Goal: Task Accomplishment & Management: Manage account settings

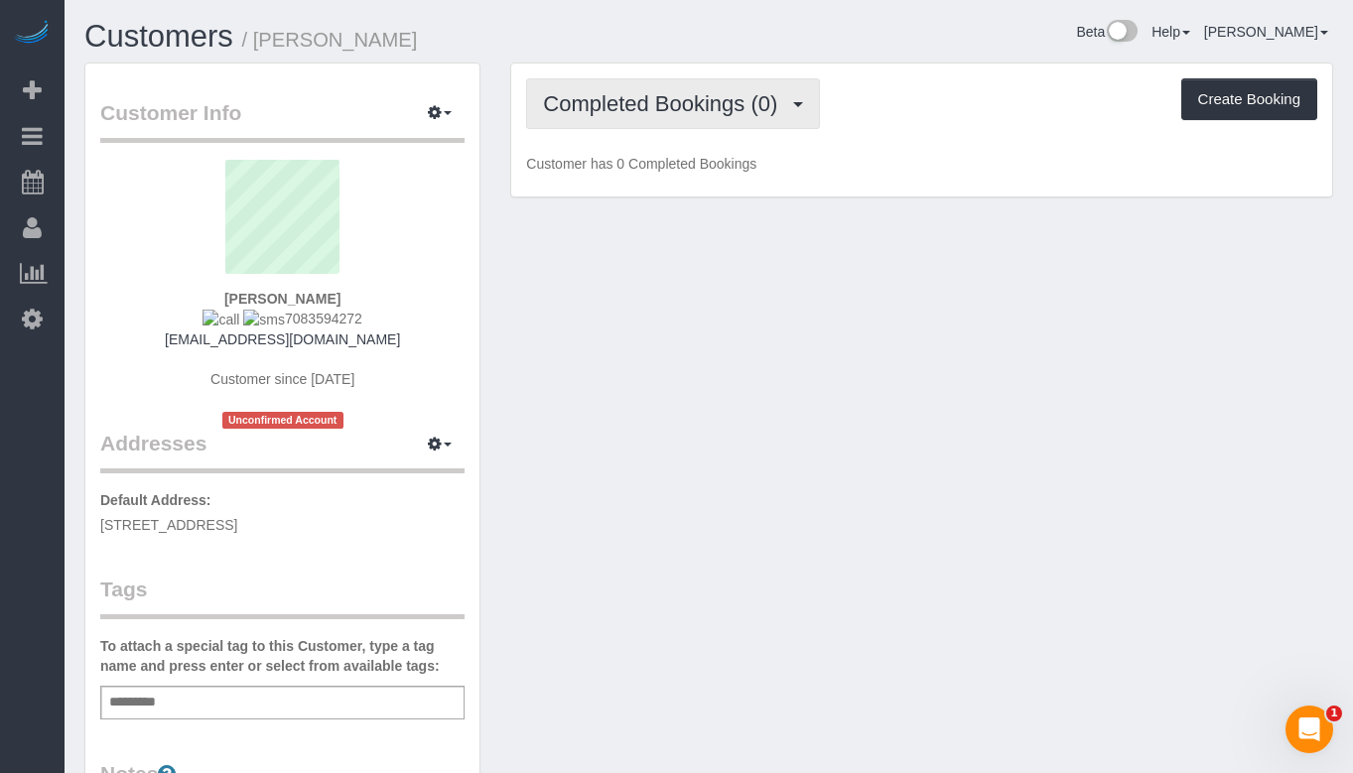
click at [593, 118] on button "Completed Bookings (0)" at bounding box center [673, 103] width 294 height 51
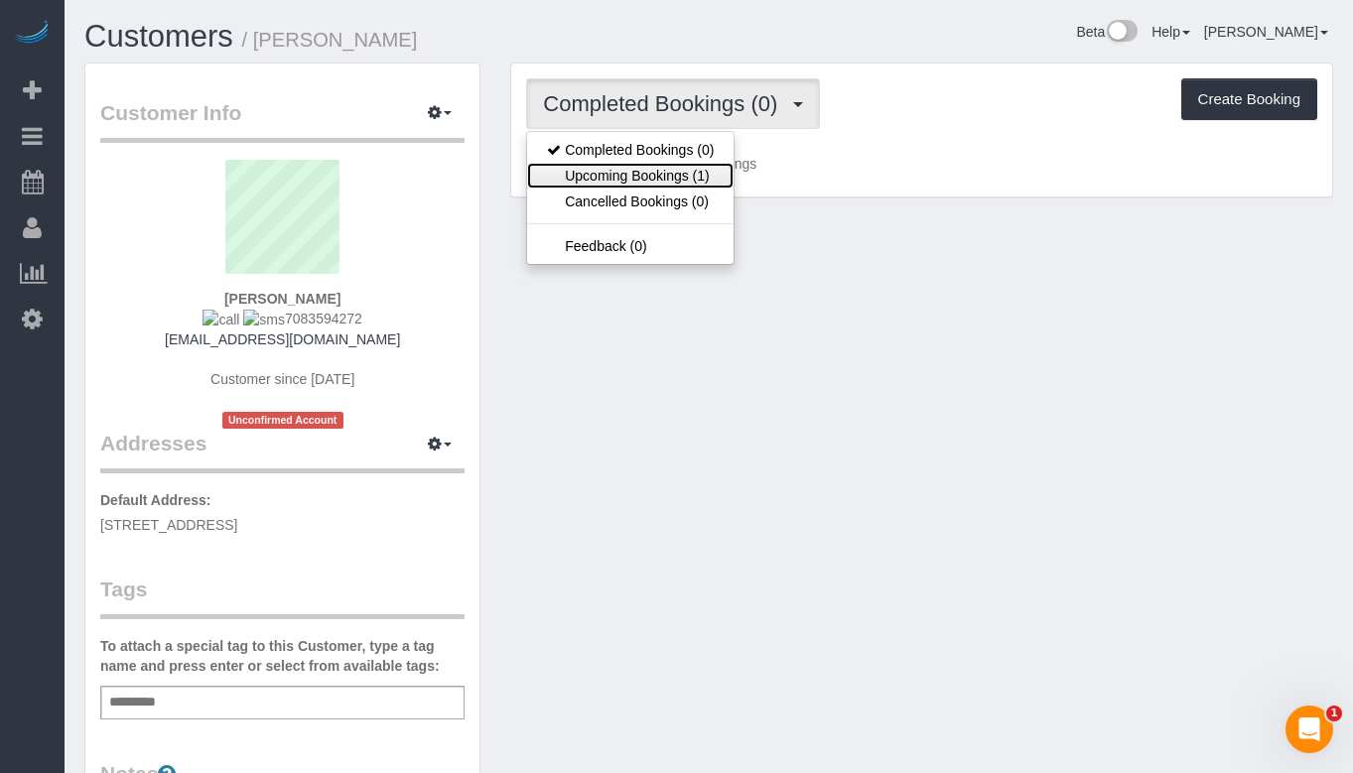
click at [598, 165] on link "Upcoming Bookings (1)" at bounding box center [630, 176] width 206 height 26
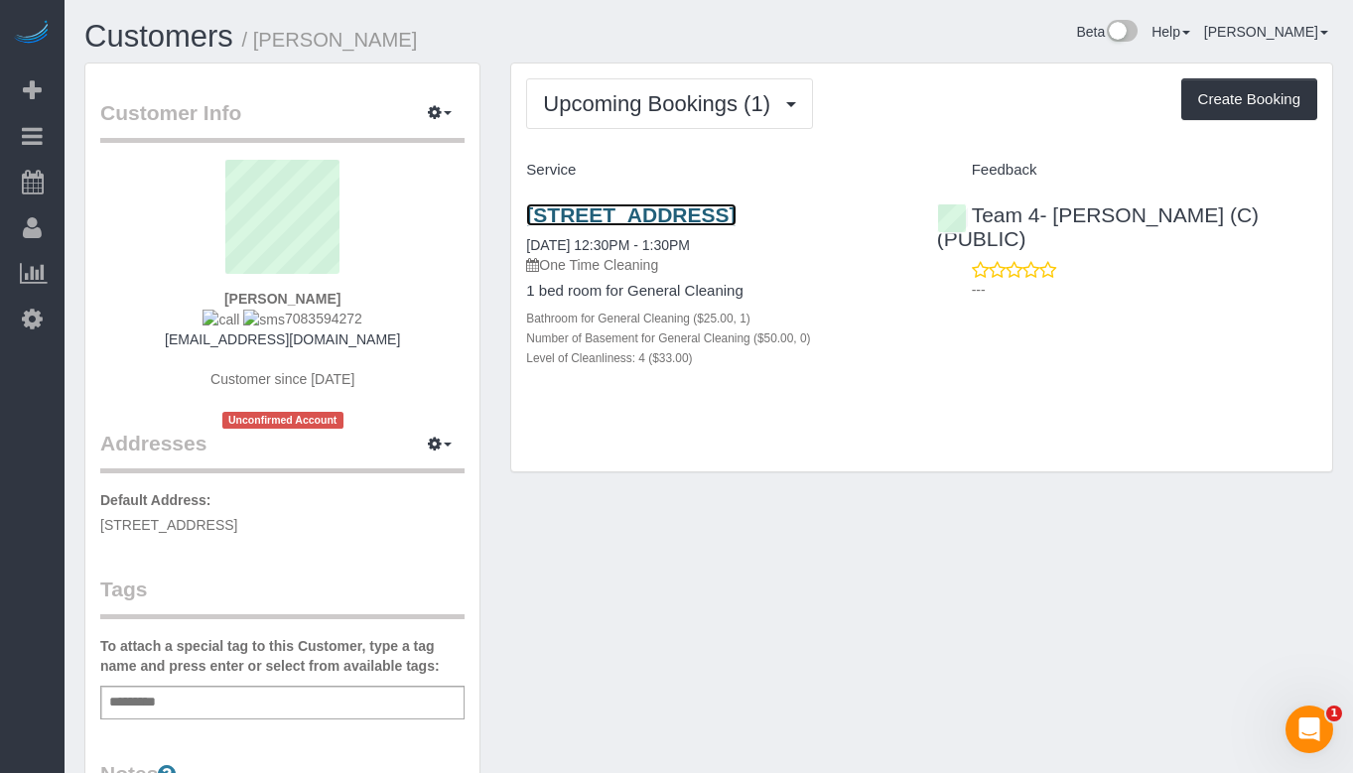
click at [611, 216] on link "[STREET_ADDRESS]" at bounding box center [630, 214] width 209 height 23
click at [625, 213] on link "[STREET_ADDRESS]" at bounding box center [630, 214] width 209 height 23
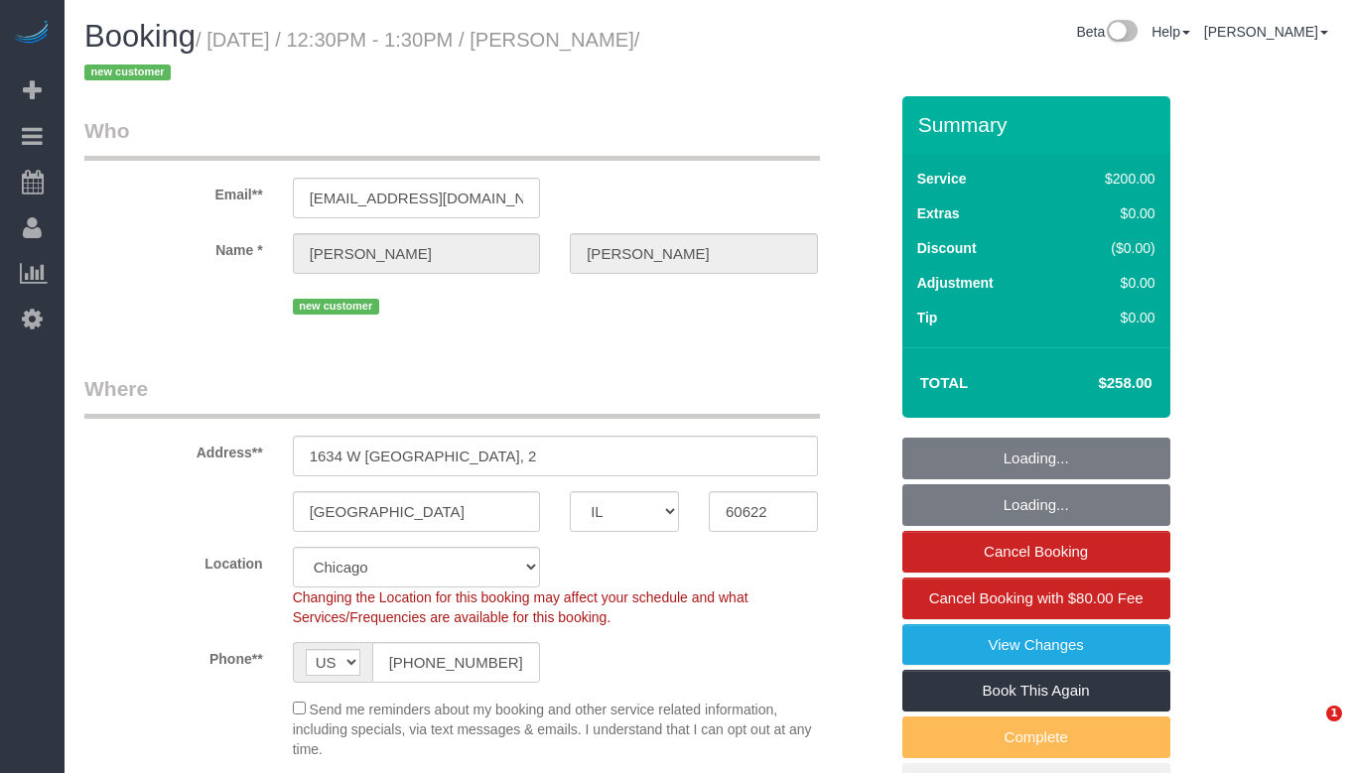
select select "IL"
select select "512"
select select "number:1"
select select "number:58"
select select "number:139"
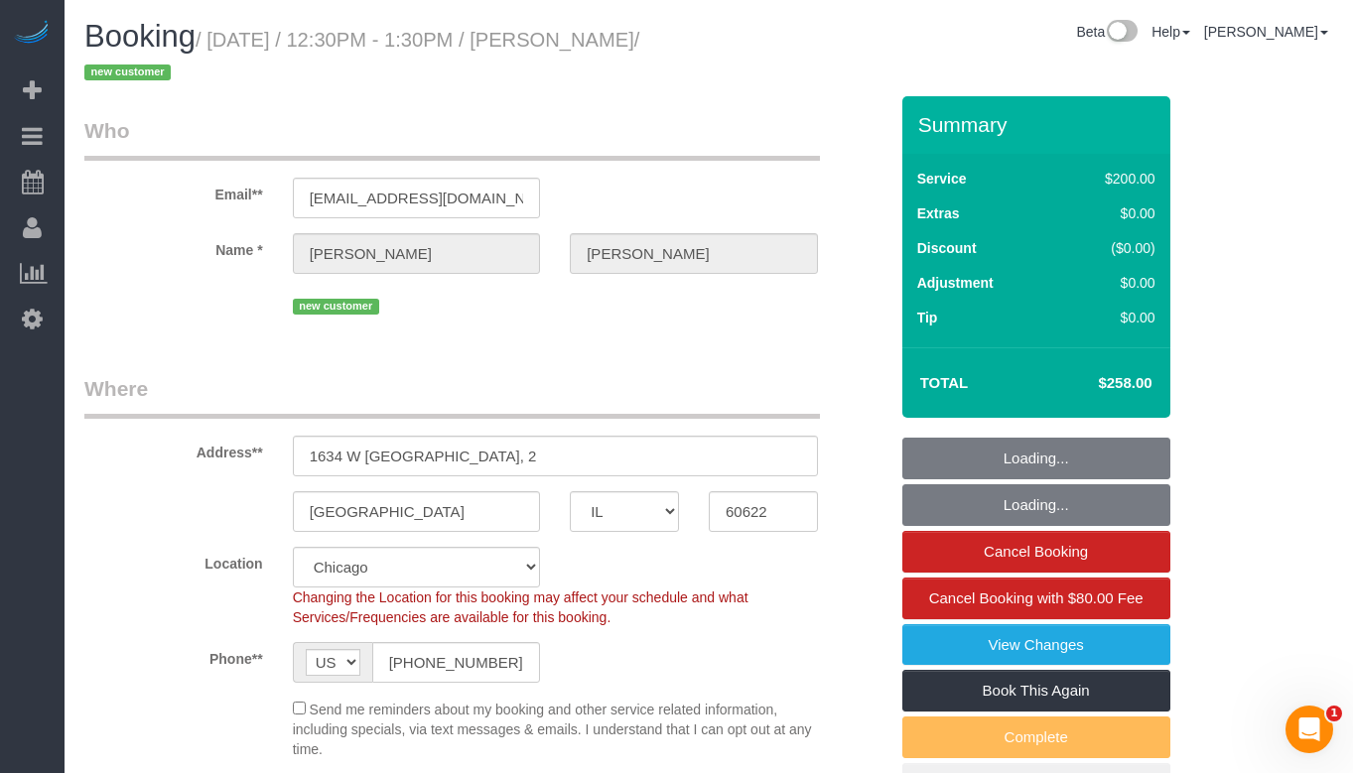
select select "number:106"
select select "object:1060"
select select "spot1"
select select "4"
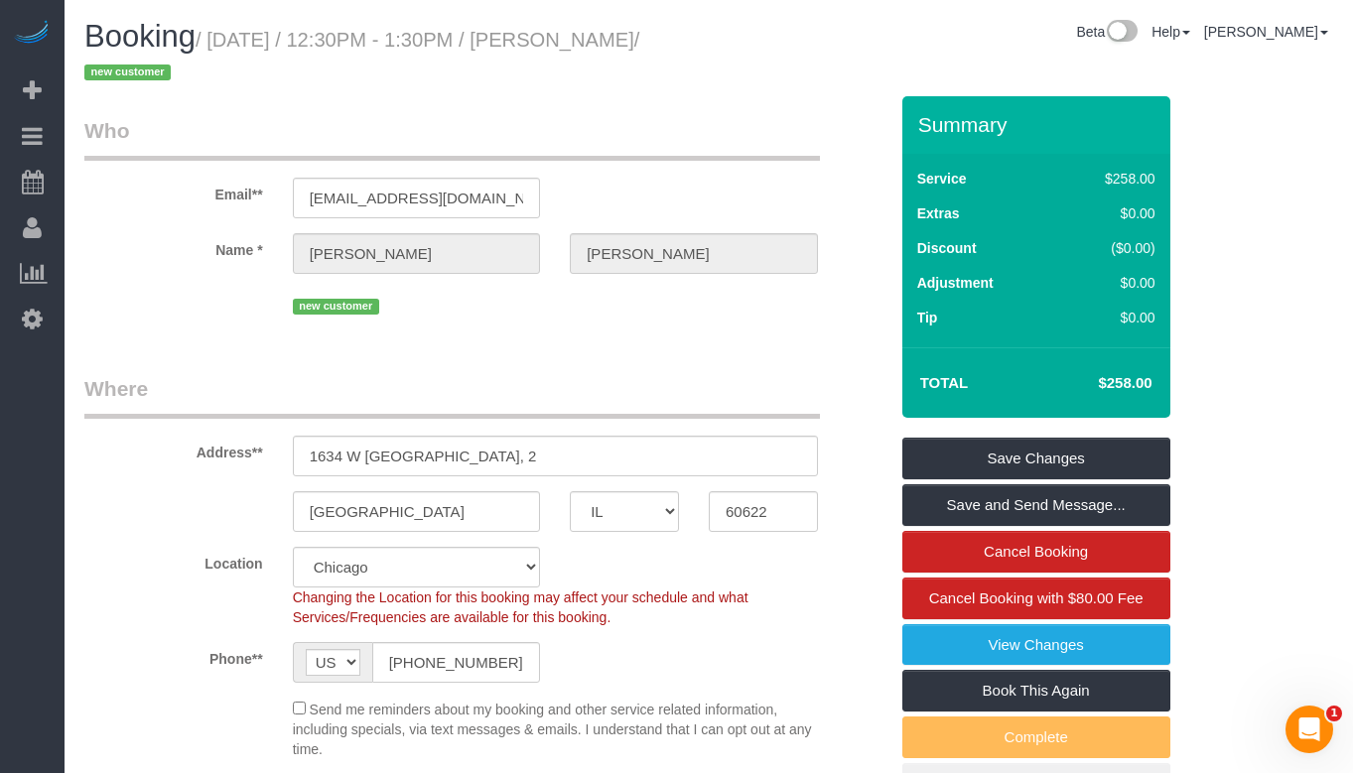
click at [671, 321] on fieldset "Who Email** cdw539@aim.com Name * Carolyn Walden new customer" at bounding box center [485, 225] width 803 height 218
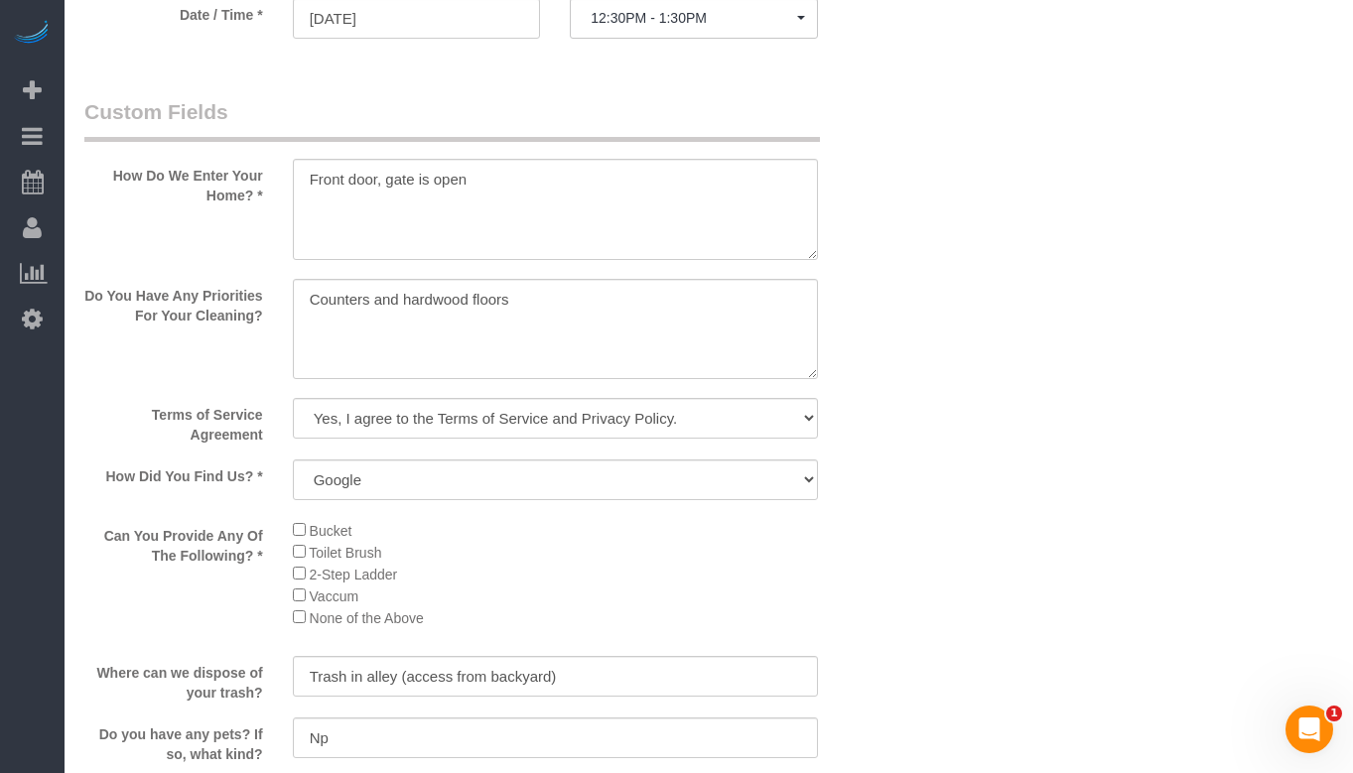
scroll to position [2382, 0]
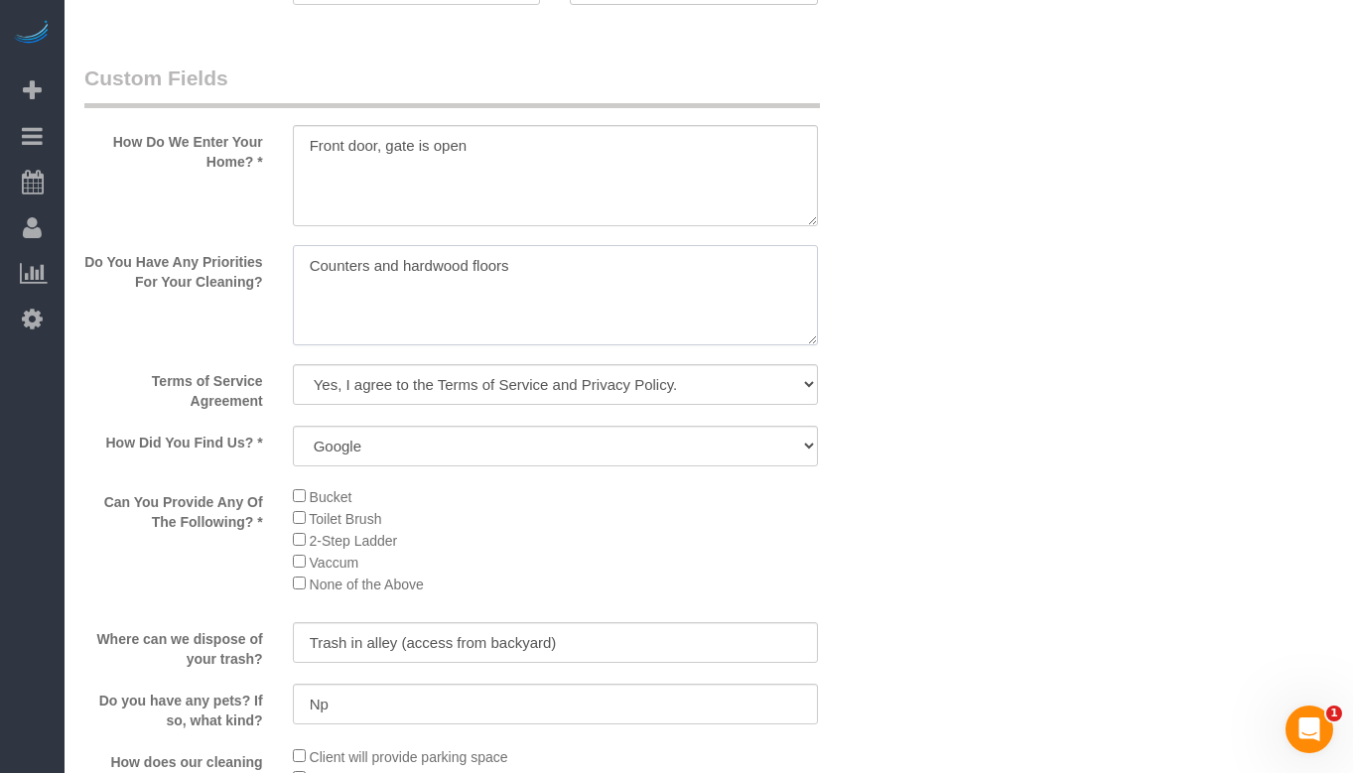
click at [626, 288] on textarea at bounding box center [555, 295] width 525 height 101
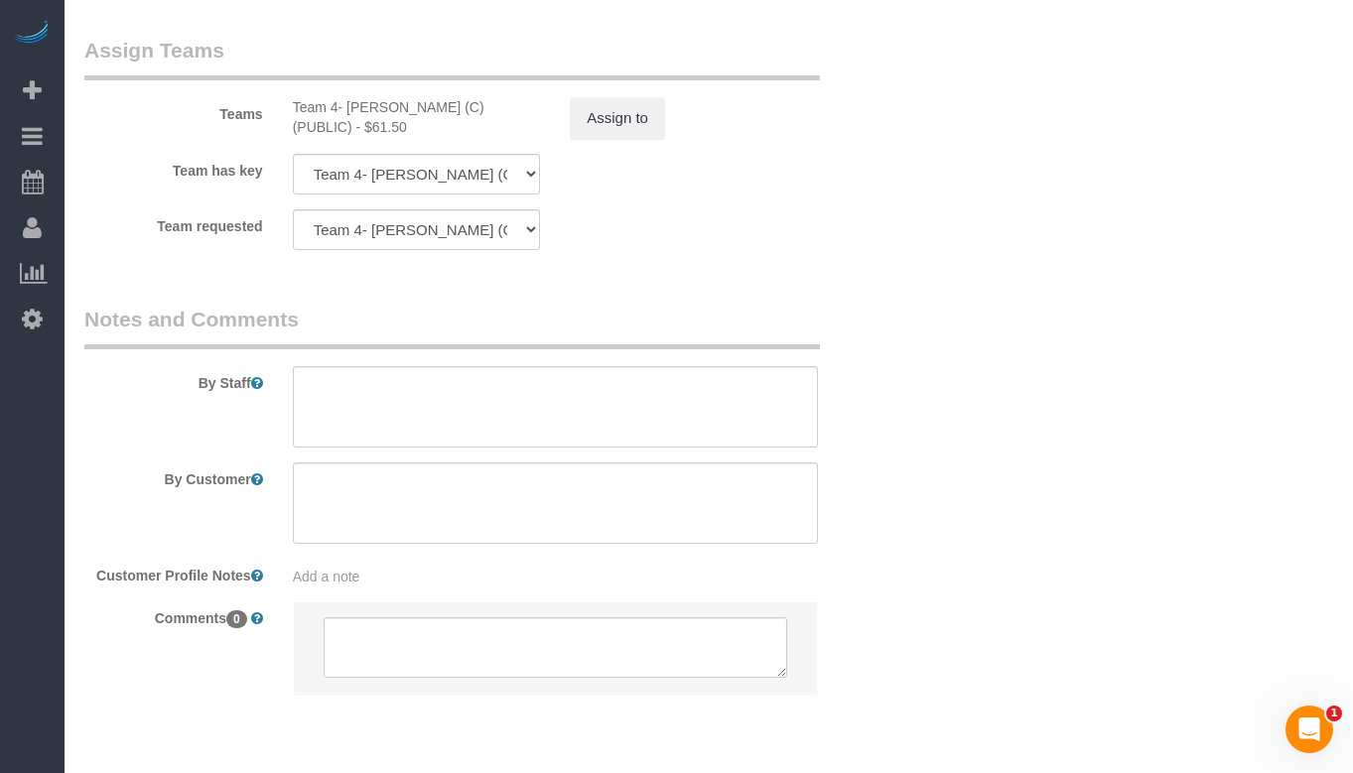
scroll to position [3598, 0]
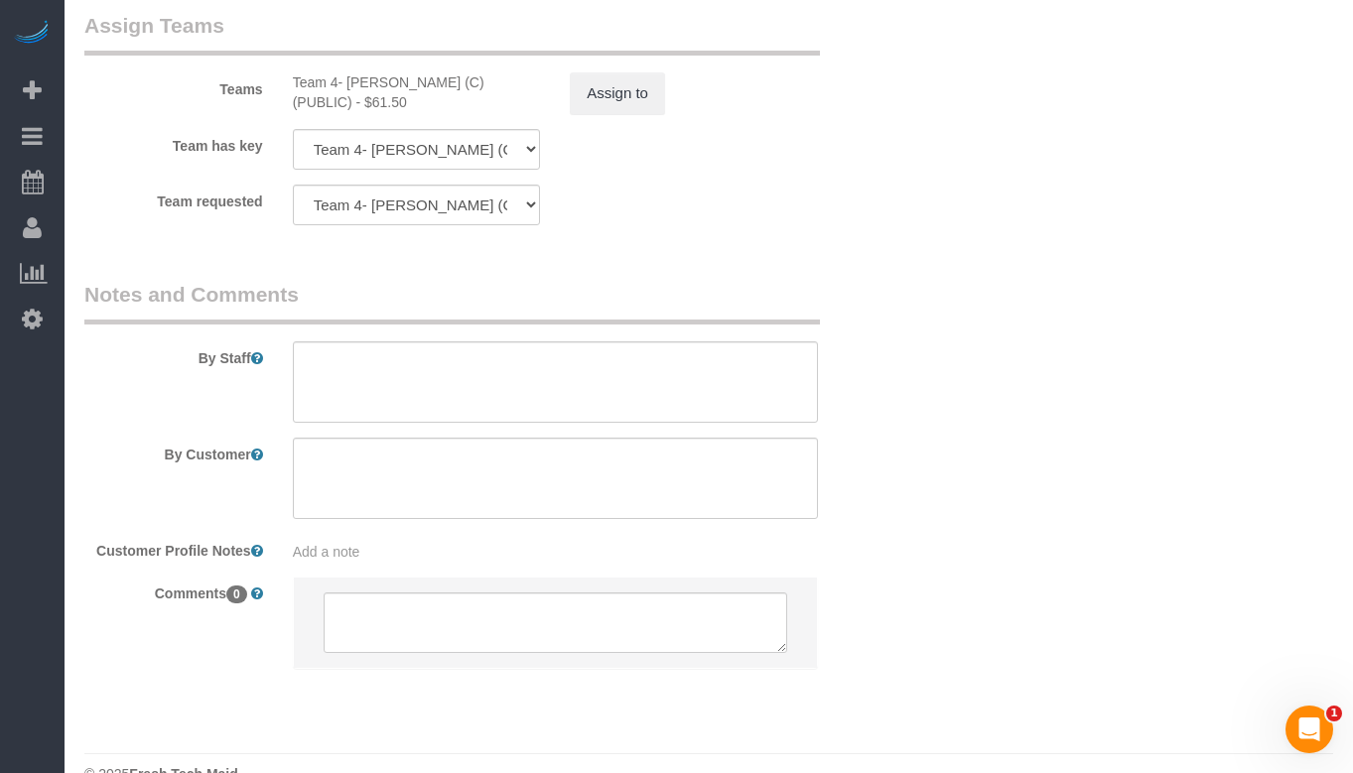
click at [414, 341] on textarea at bounding box center [555, 381] width 525 height 81
paste textarea "Initial Cleaning for a weekly cleaning. Partial Cleaning. 1). General Cleaning.…"
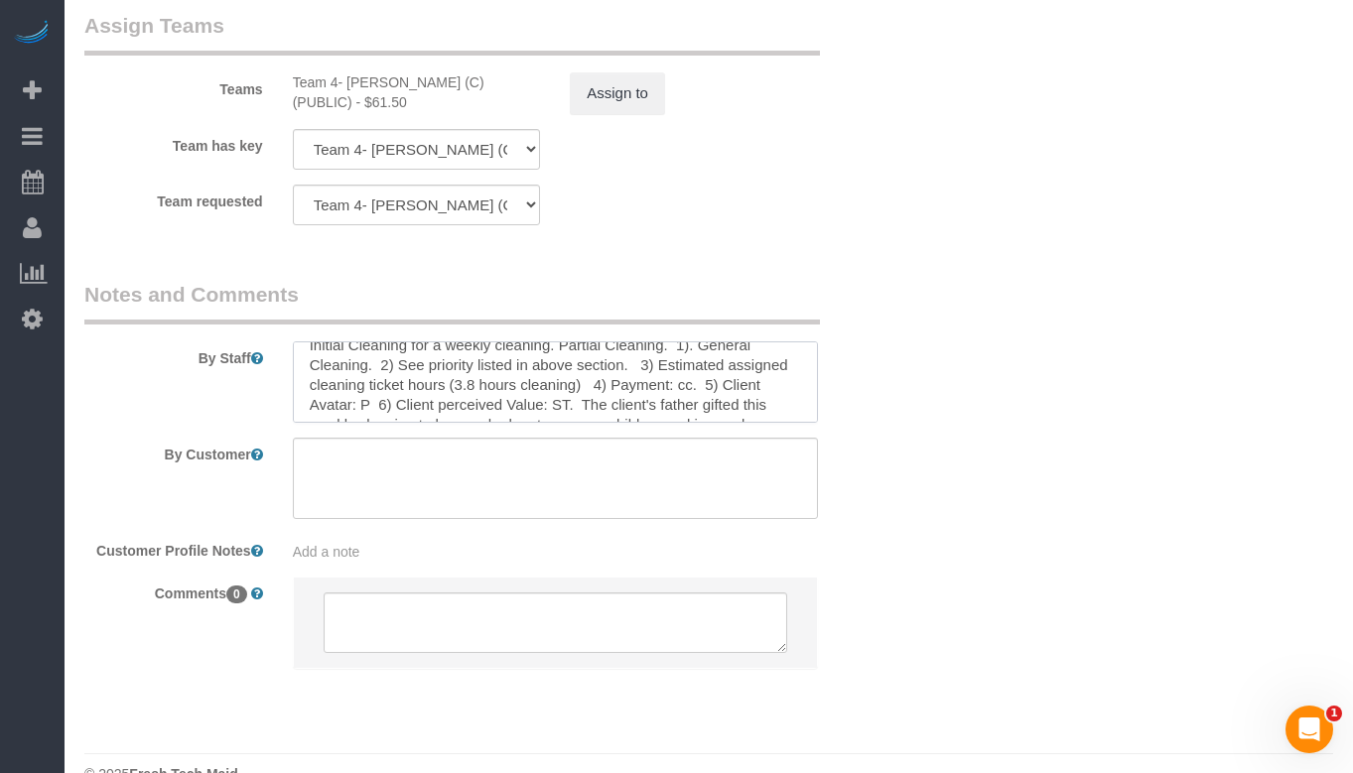
scroll to position [0, 0]
drag, startPoint x: 550, startPoint y: 326, endPoint x: 234, endPoint y: 323, distance: 315.6
click at [234, 323] on div "By Staff" at bounding box center [485, 351] width 833 height 143
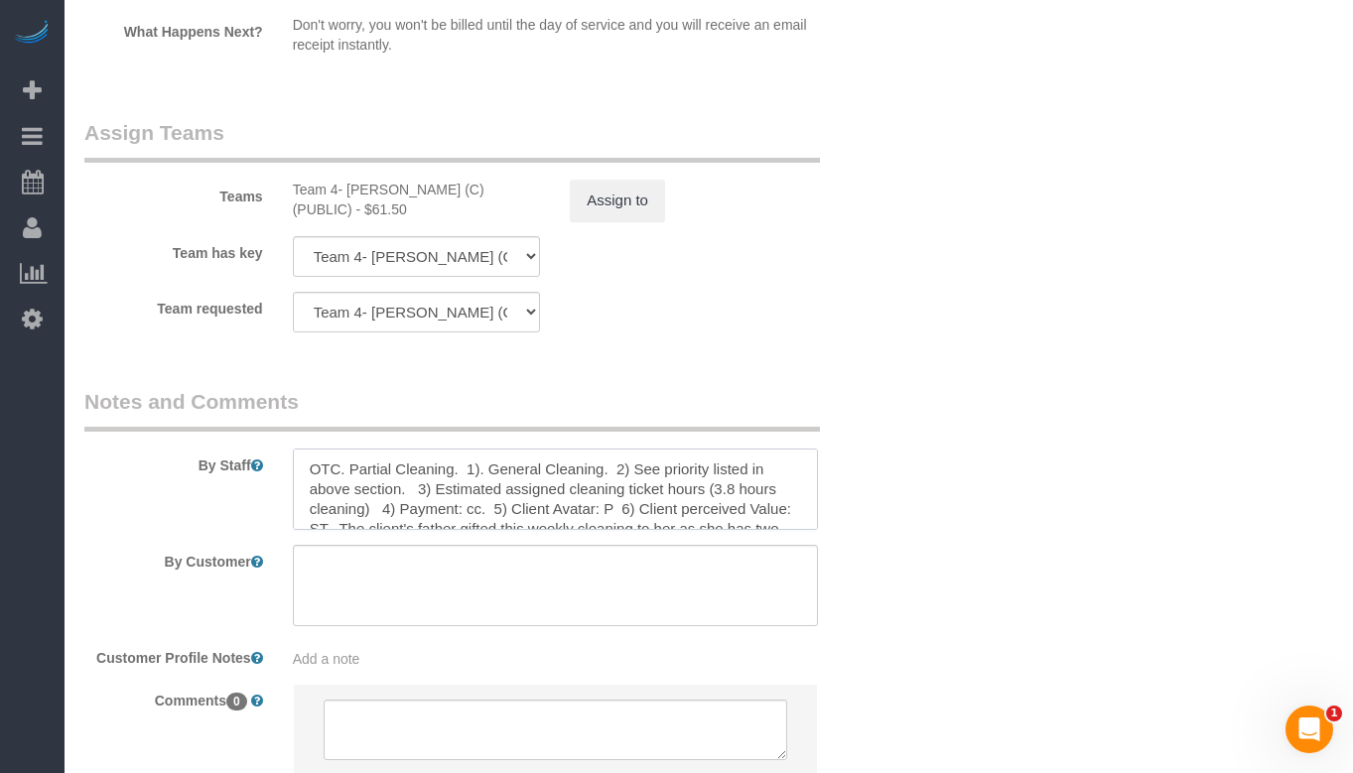
scroll to position [3498, 0]
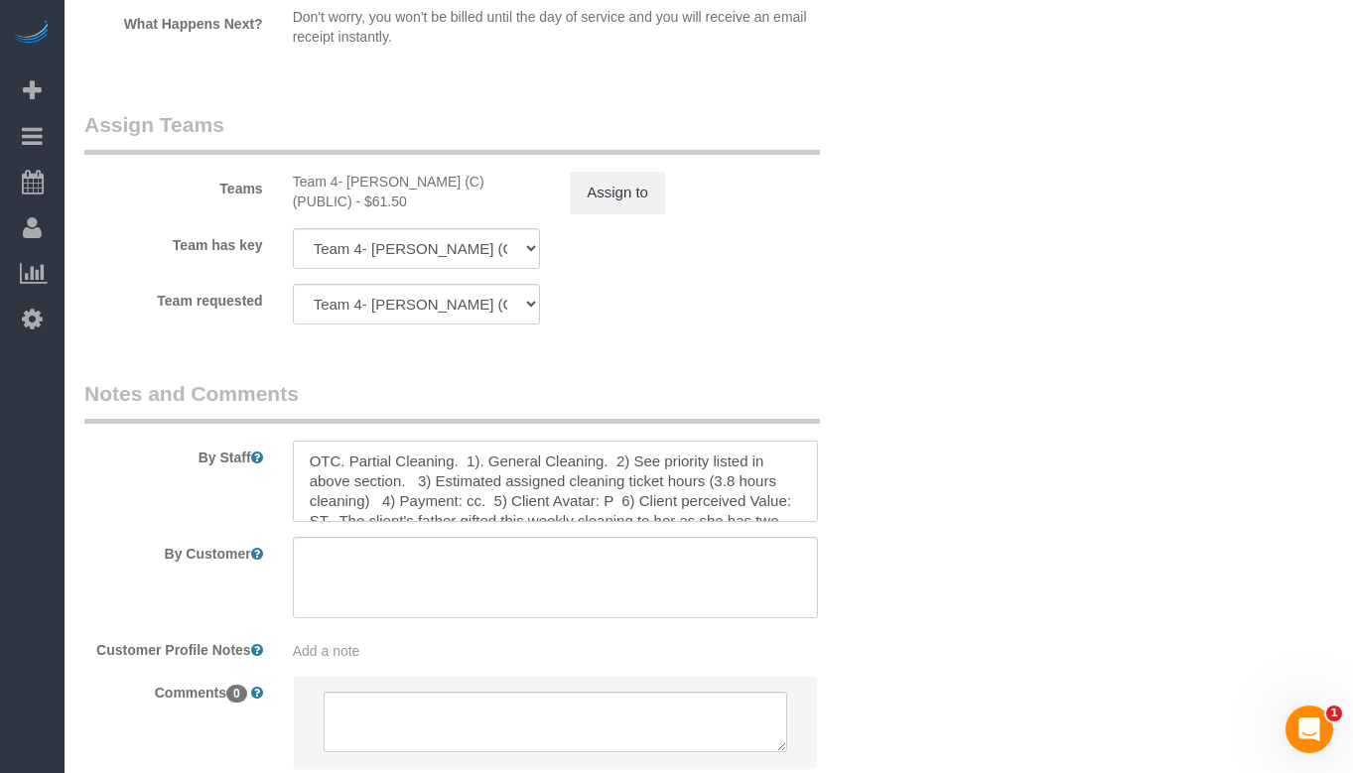
drag, startPoint x: 462, startPoint y: 422, endPoint x: 349, endPoint y: 406, distance: 114.2
click at [349, 441] on textarea at bounding box center [555, 481] width 525 height 81
click at [607, 443] on textarea at bounding box center [555, 481] width 525 height 81
click at [524, 460] on textarea at bounding box center [555, 481] width 525 height 81
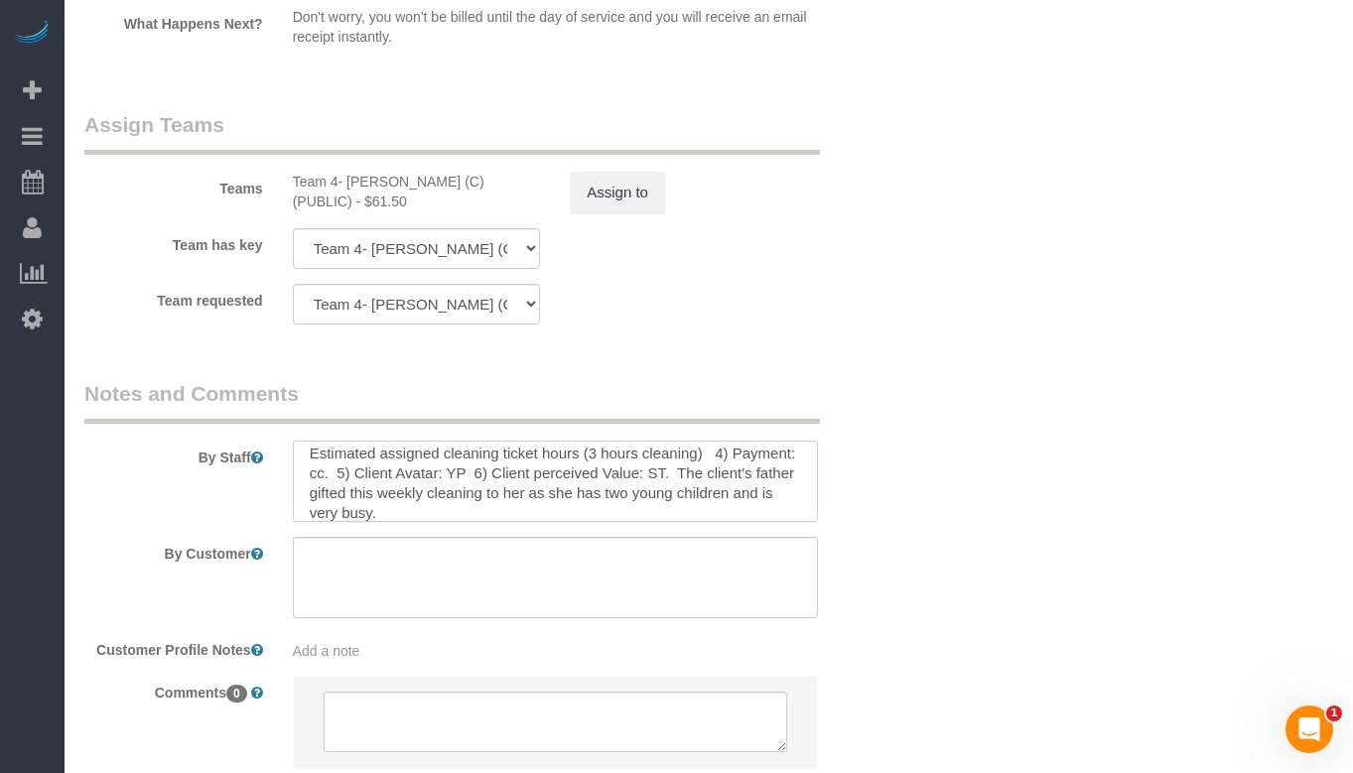
scroll to position [40, 0]
drag, startPoint x: 494, startPoint y: 465, endPoint x: 345, endPoint y: 440, distance: 151.1
click at [345, 441] on textarea at bounding box center [555, 481] width 525 height 81
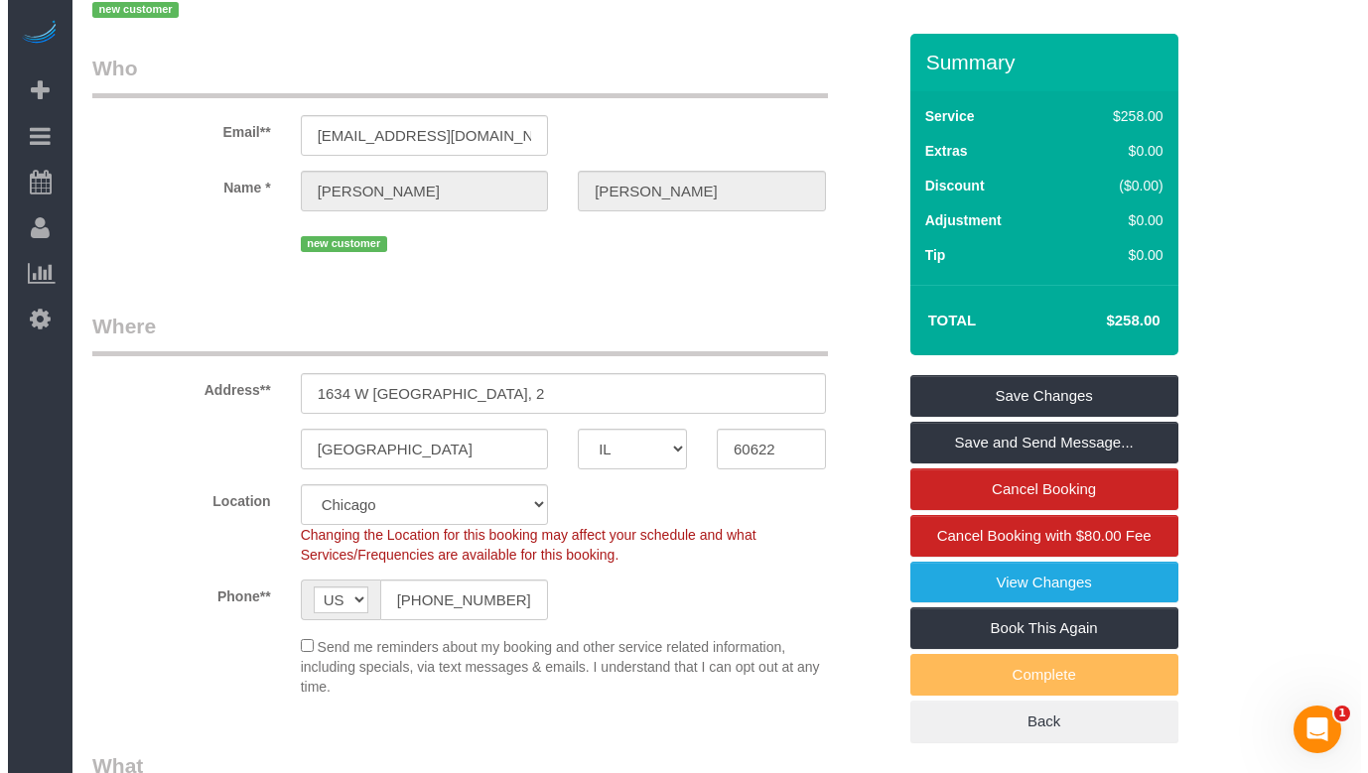
scroll to position [0, 0]
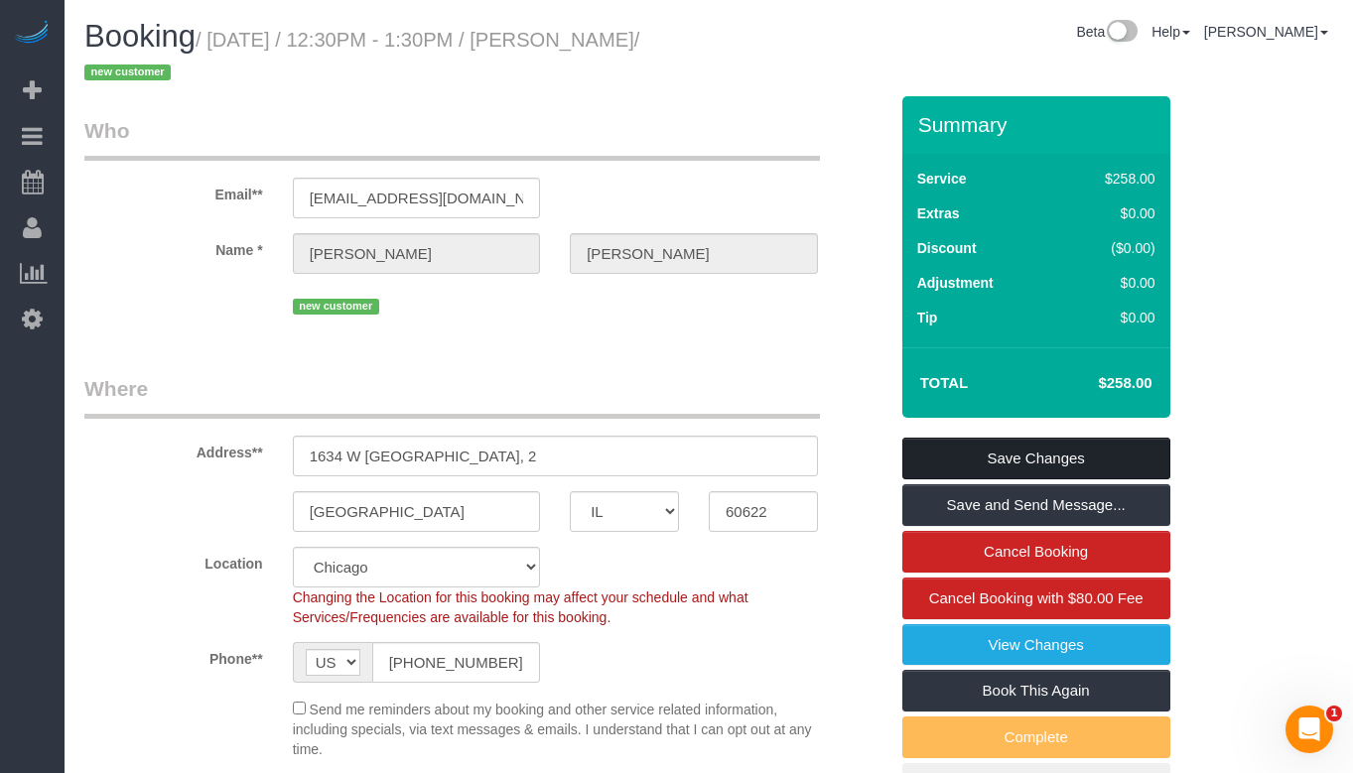
type textarea "OTC 1). General Cleaning. 2) See priority listed in above section. 3) Estimated…"
click at [1058, 455] on link "Save Changes" at bounding box center [1036, 459] width 268 height 42
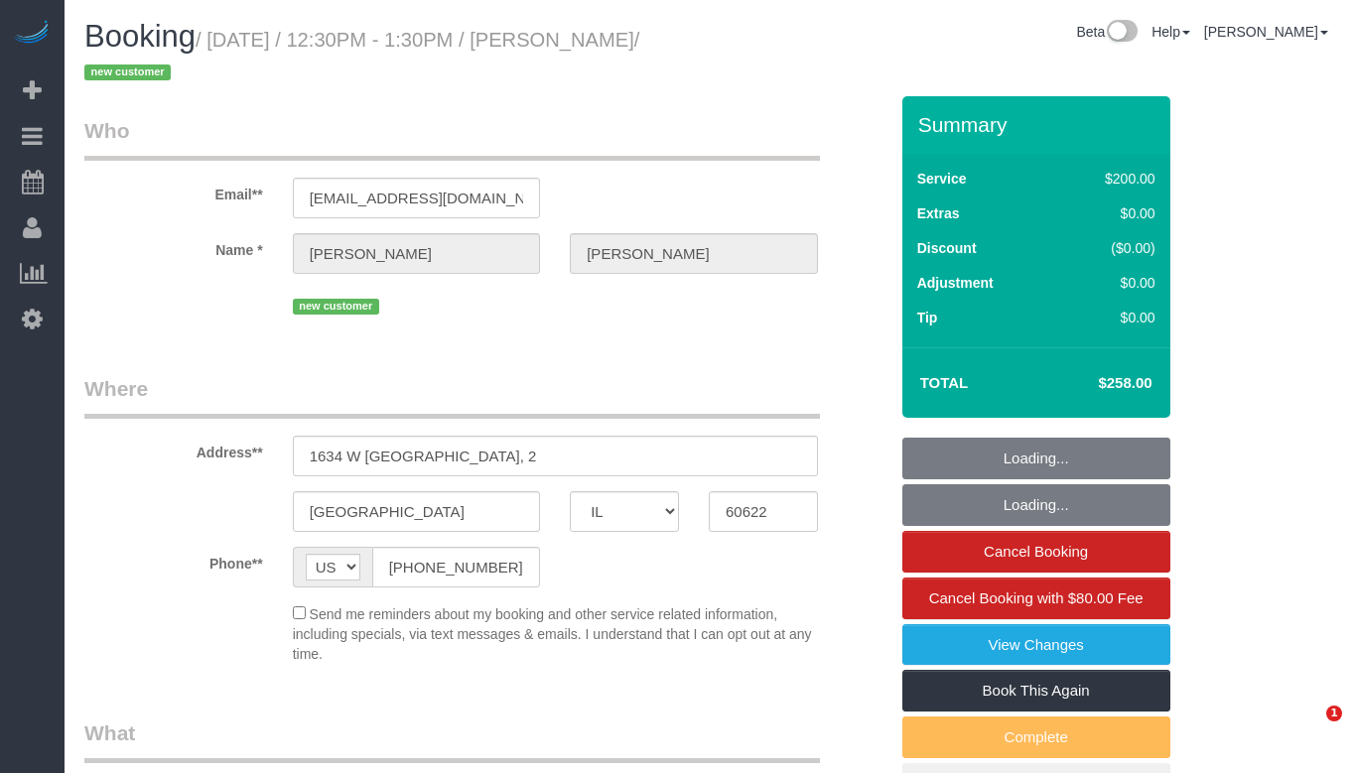
select select "IL"
select select "object:738"
select select "512"
select select "4"
select select "number:1"
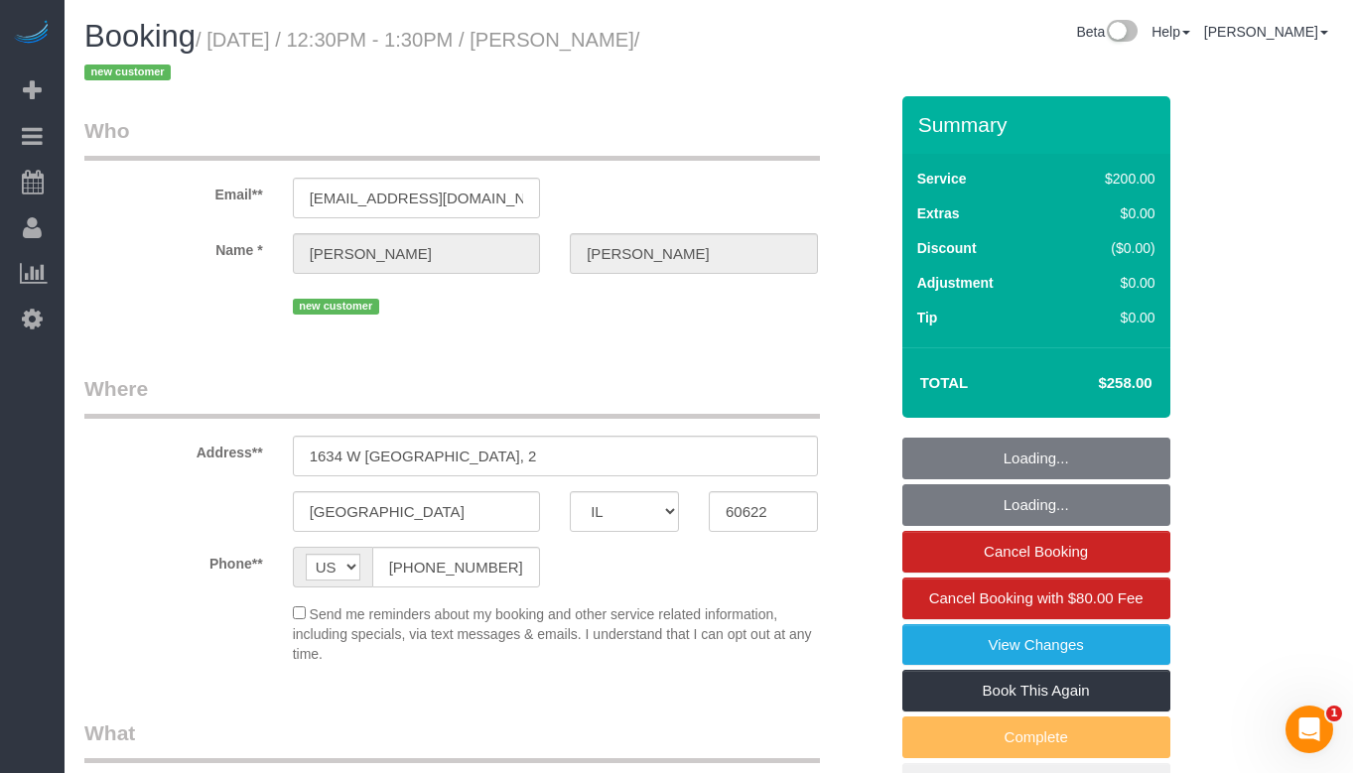
select select "number:58"
select select "number:139"
select select "number:106"
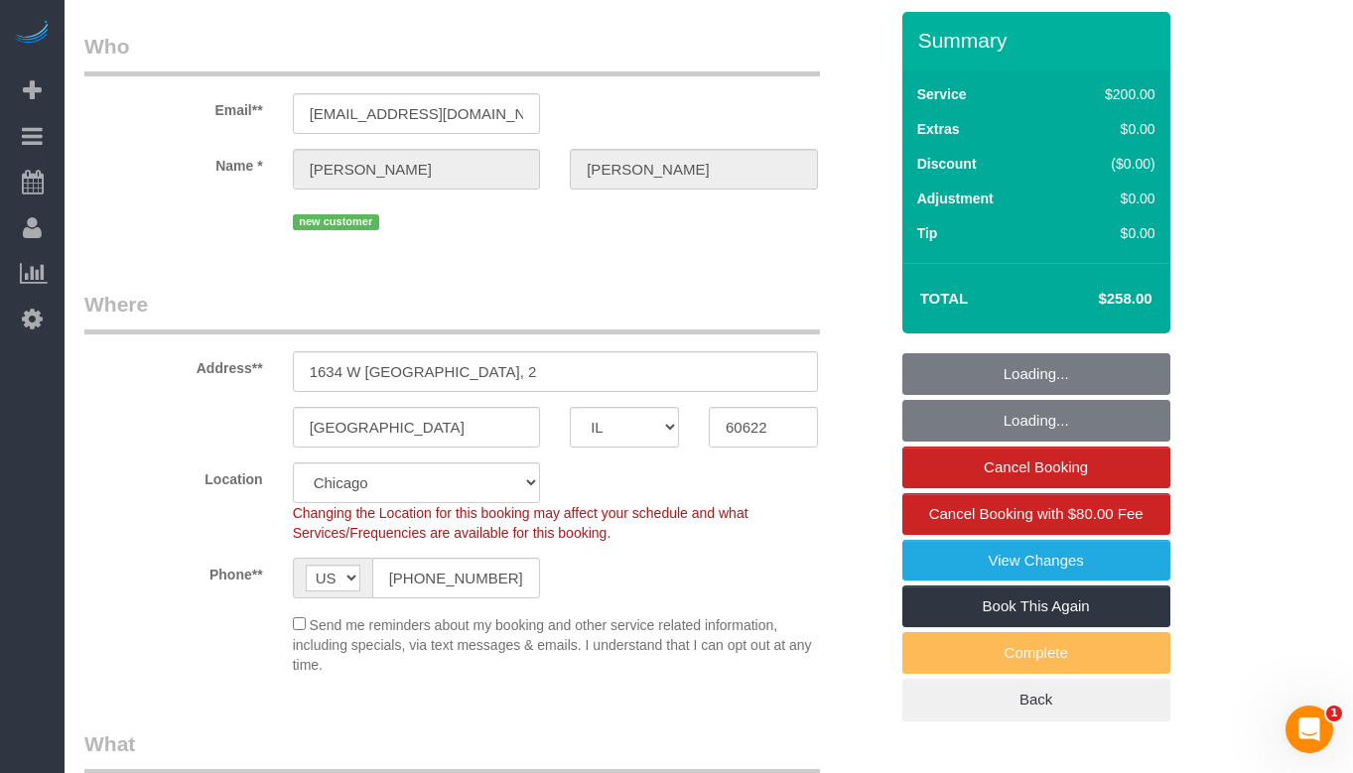
select select "object:1038"
select select "spot1"
select select "4"
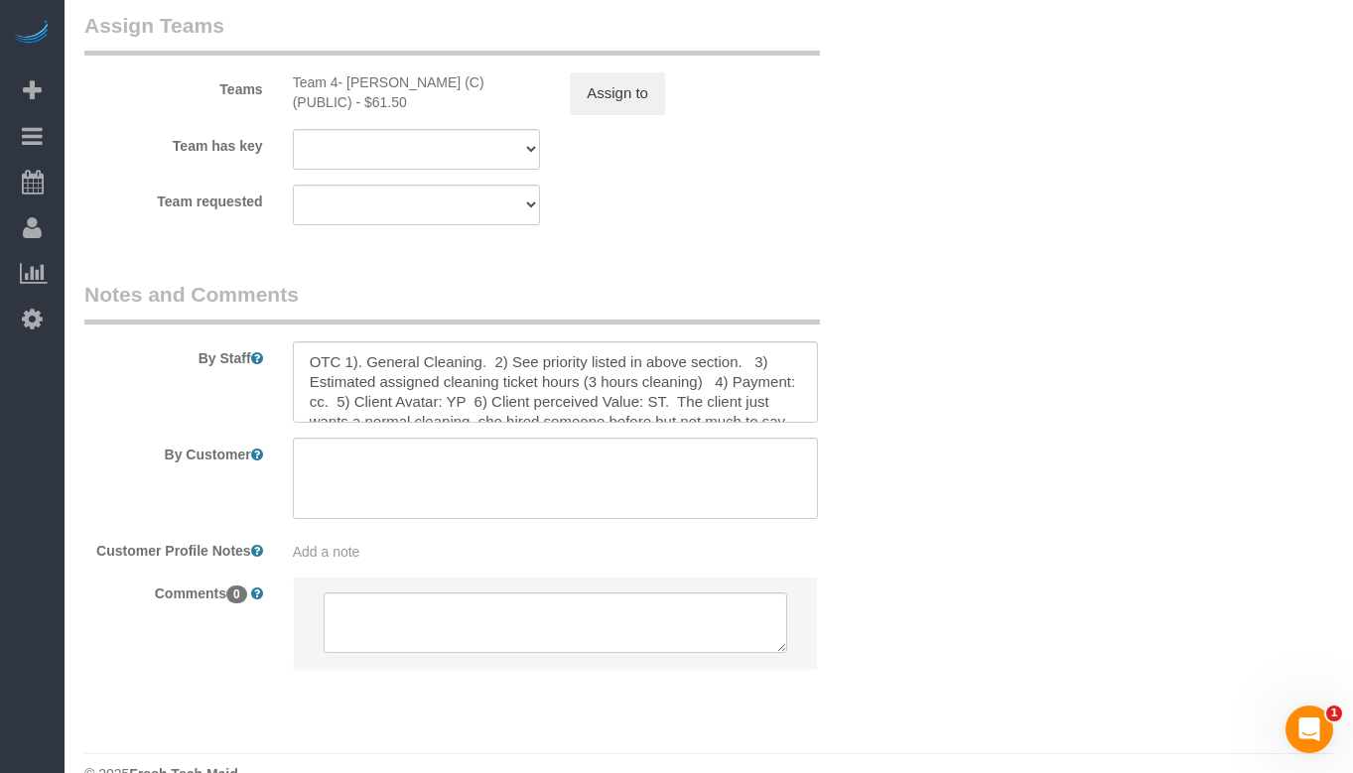
scroll to position [78, 0]
